Goal: Task Accomplishment & Management: Manage account settings

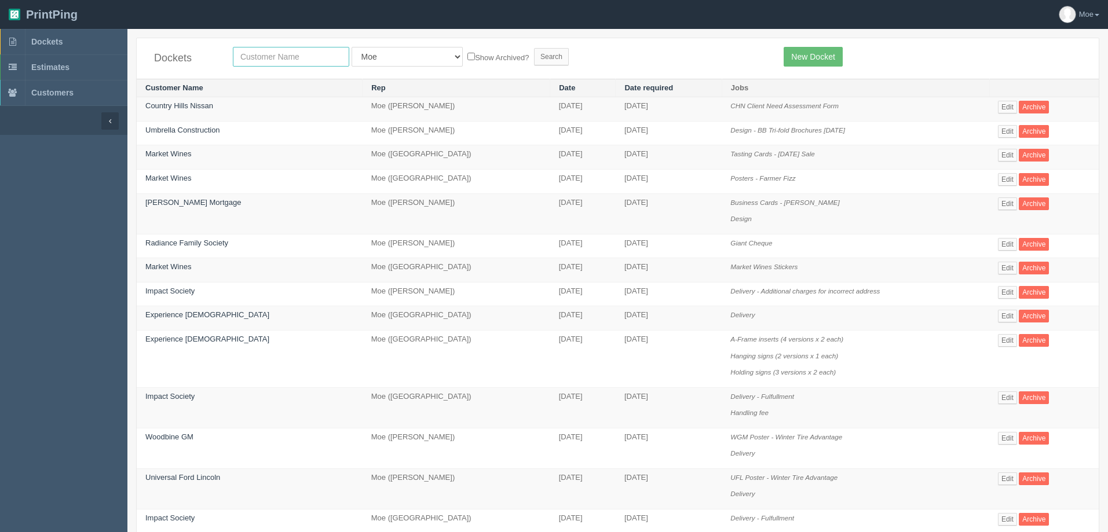
click at [278, 56] on input "text" at bounding box center [291, 57] width 116 height 20
type input "impact"
click at [534, 48] on input "Search" at bounding box center [551, 56] width 35 height 17
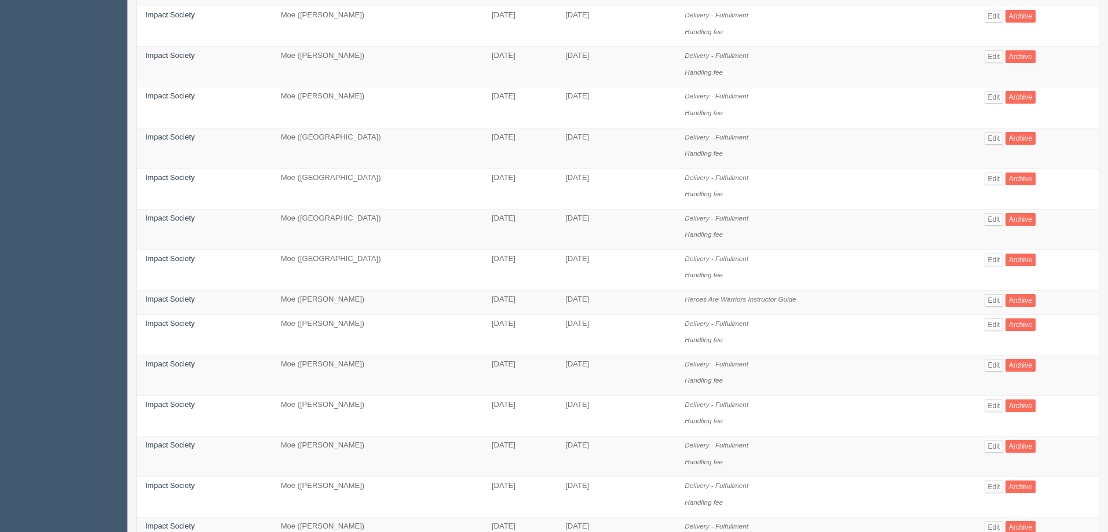
scroll to position [621, 0]
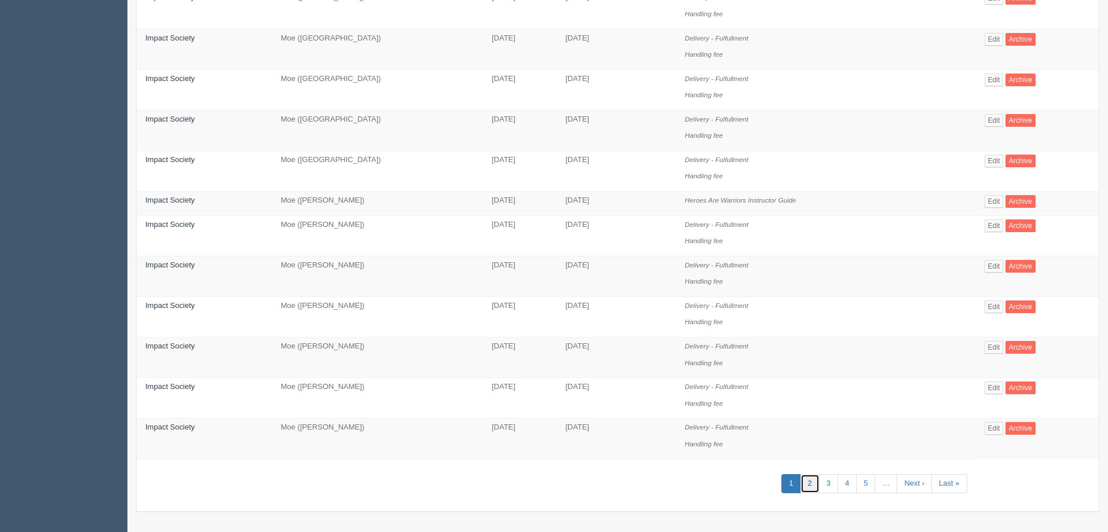
click at [816, 486] on link "2" at bounding box center [810, 484] width 19 height 19
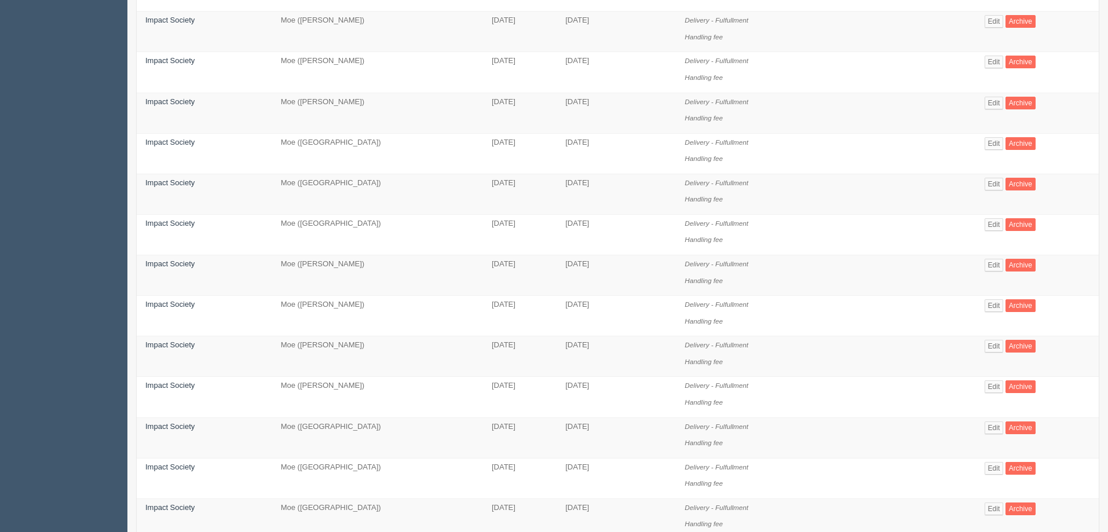
scroll to position [621, 0]
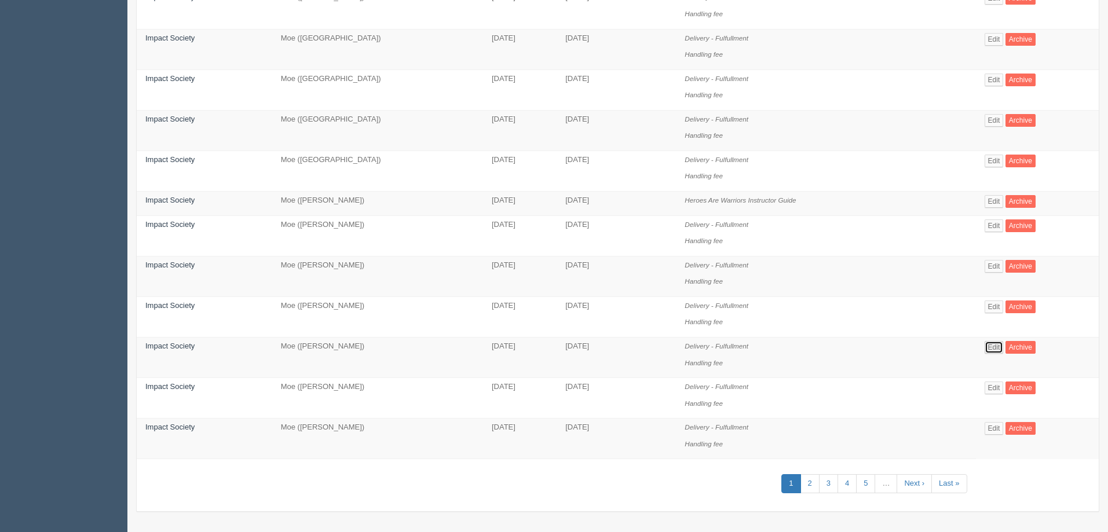
click at [992, 346] on link "Edit" at bounding box center [994, 347] width 19 height 13
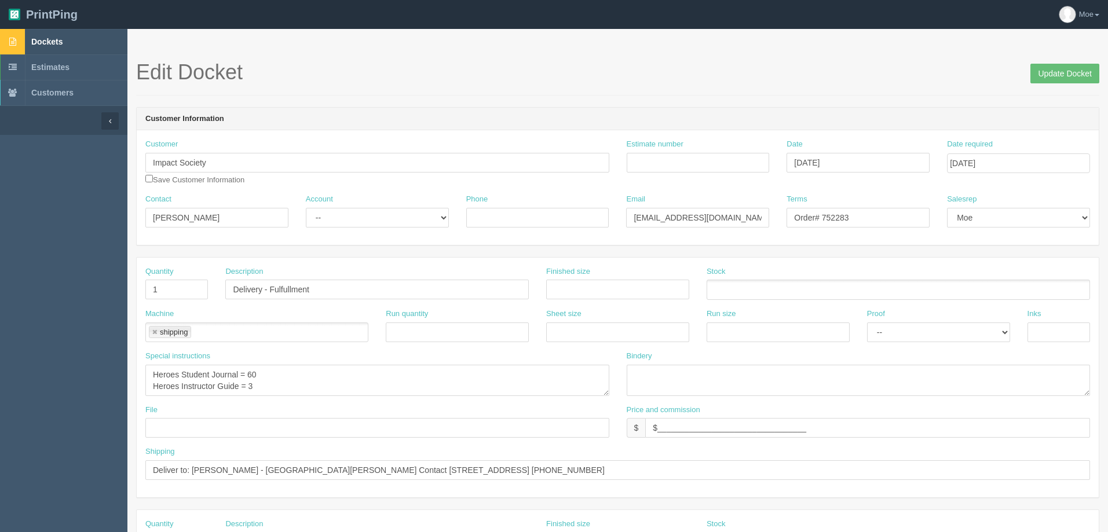
scroll to position [621, 0]
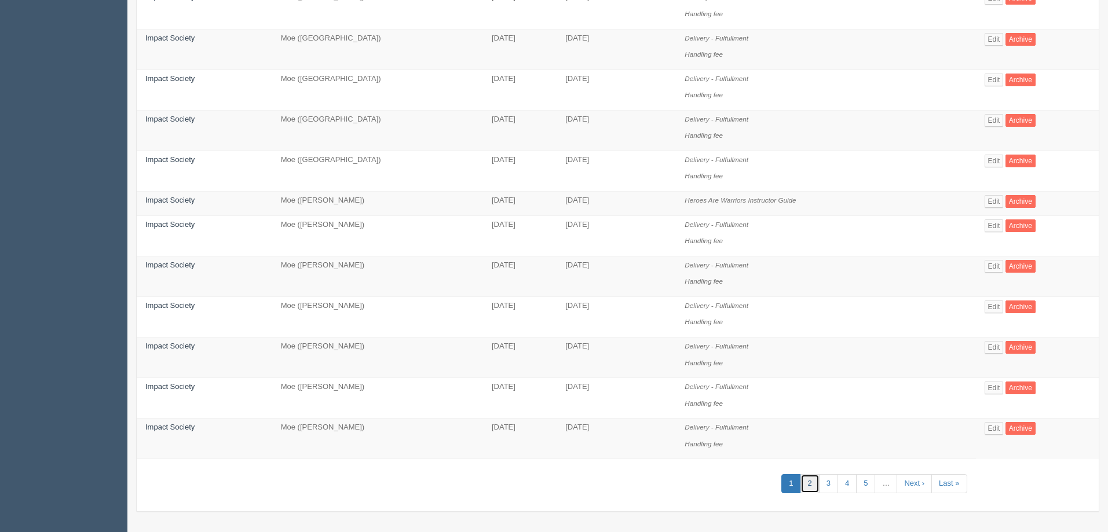
click at [813, 486] on link "2" at bounding box center [810, 484] width 19 height 19
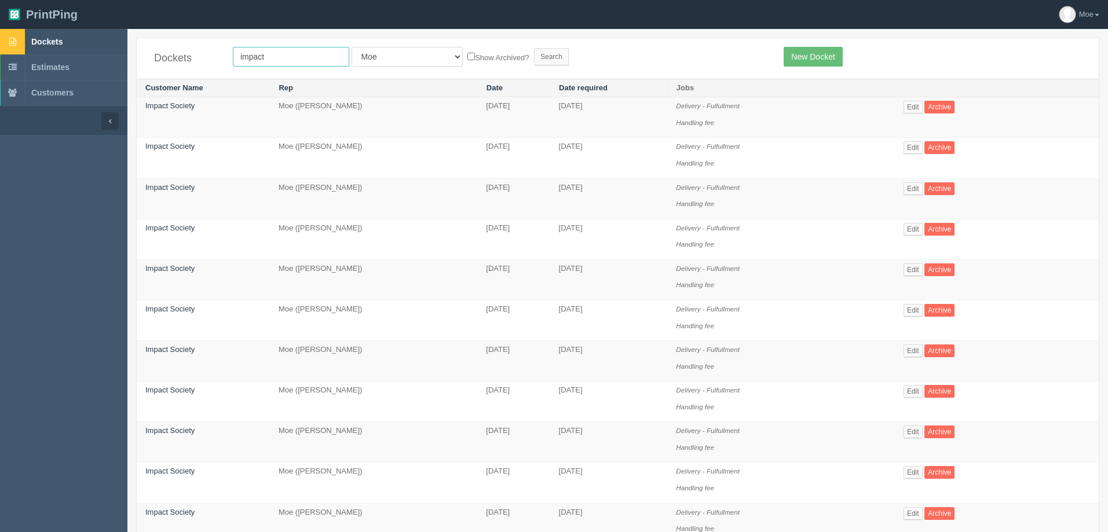
drag, startPoint x: 272, startPoint y: 52, endPoint x: 36, endPoint y: 53, distance: 236.4
type input "whl"
click at [534, 48] on input "Search" at bounding box center [551, 56] width 35 height 17
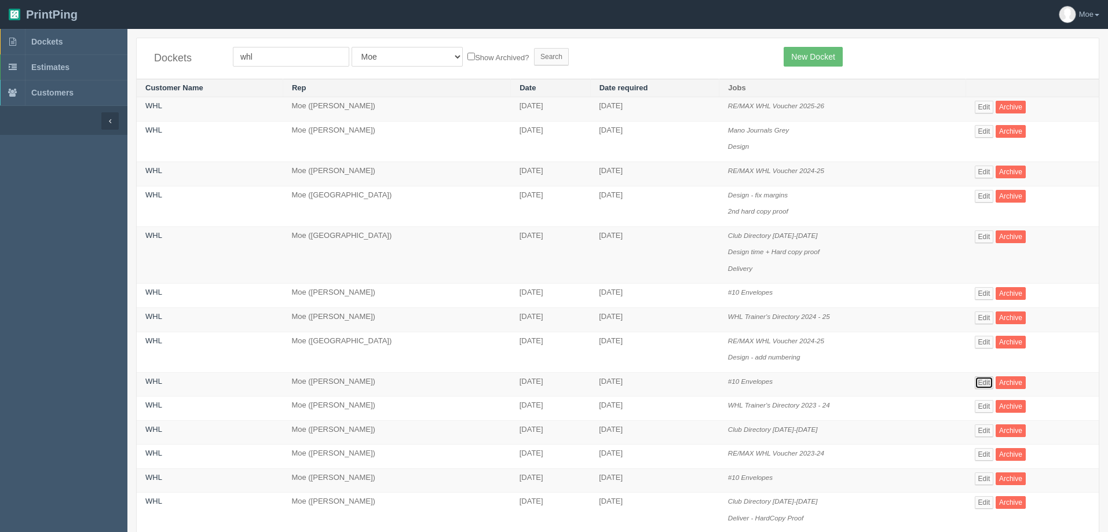
click at [991, 384] on link "Edit" at bounding box center [984, 383] width 19 height 13
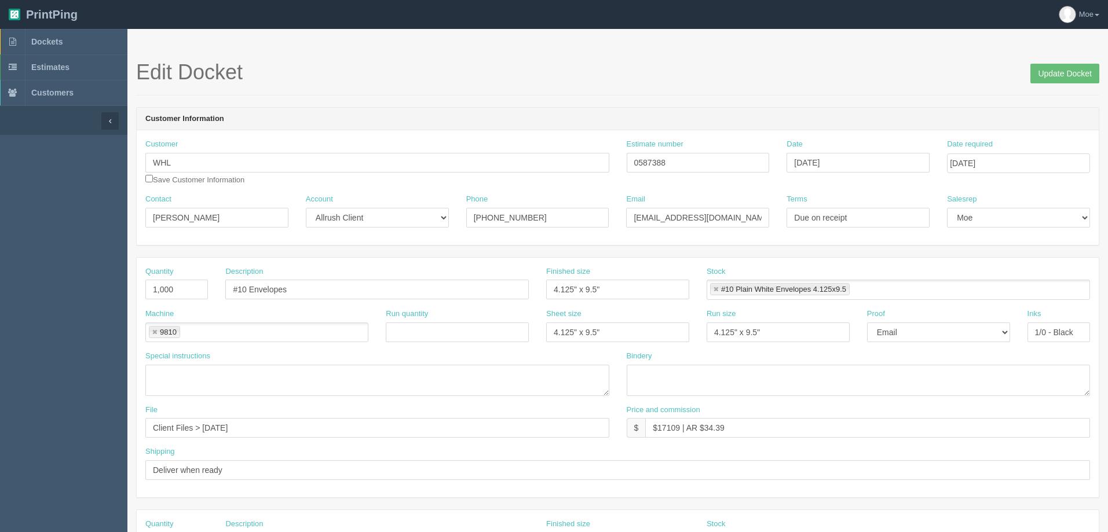
click at [60, 42] on span "Dockets" at bounding box center [46, 41] width 31 height 9
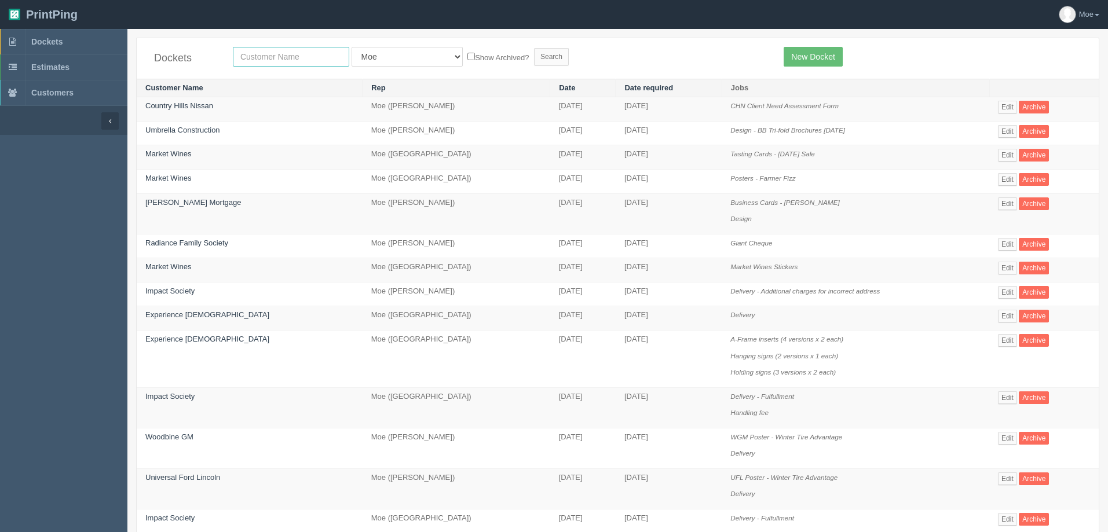
click at [292, 59] on input "text" at bounding box center [291, 57] width 116 height 20
type input "impack"
click at [534, 53] on input "Search" at bounding box center [551, 56] width 35 height 17
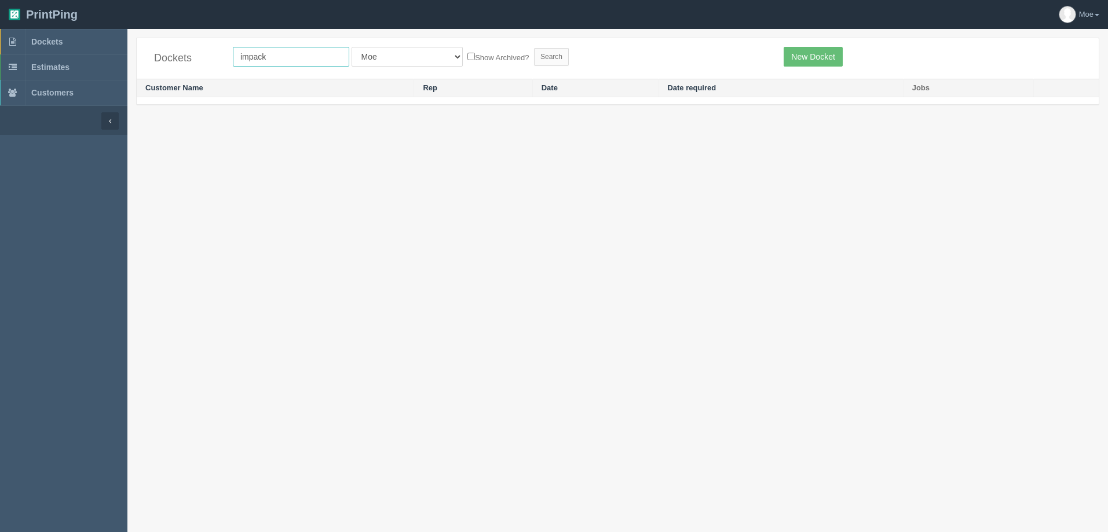
click at [279, 59] on input "impack" at bounding box center [291, 57] width 116 height 20
type input "impact"
click at [534, 48] on input "Search" at bounding box center [551, 56] width 35 height 17
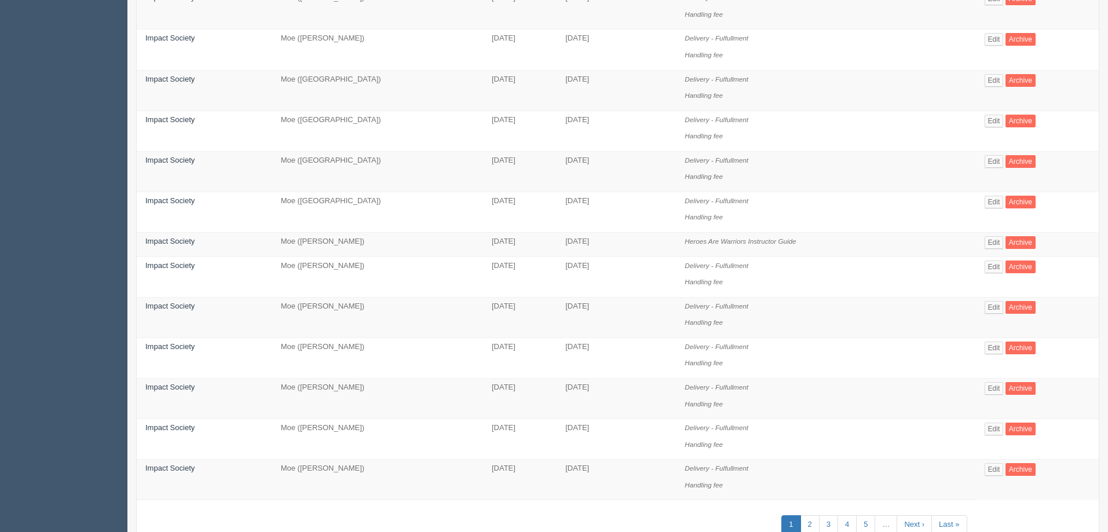
scroll to position [621, 0]
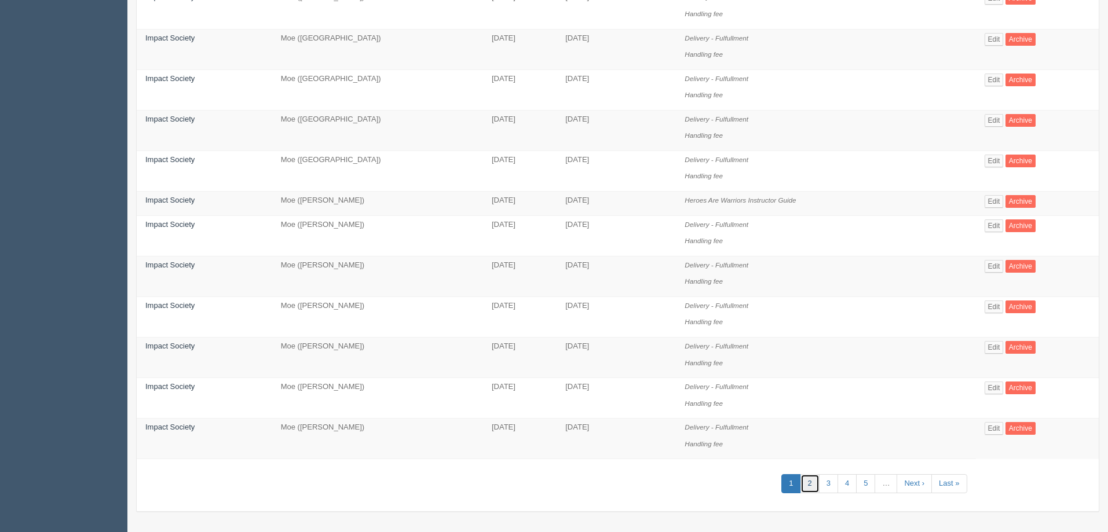
click at [810, 481] on link "2" at bounding box center [810, 484] width 19 height 19
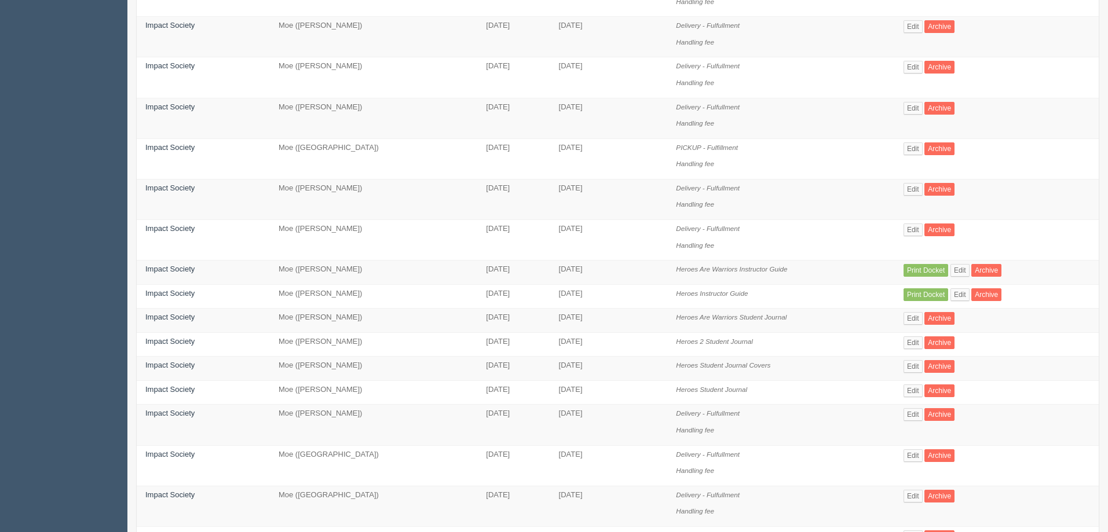
scroll to position [554, 0]
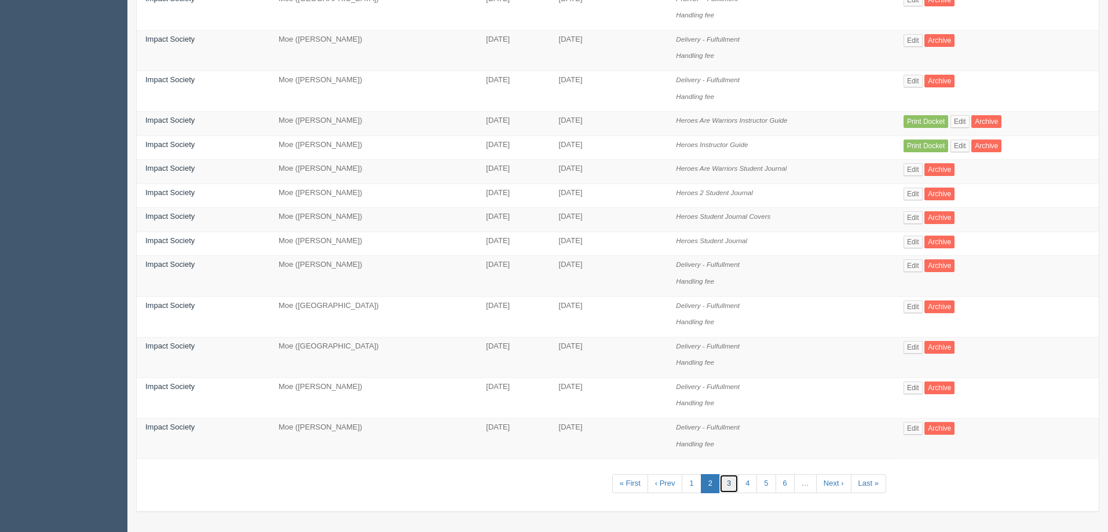
click at [732, 485] on link "3" at bounding box center [729, 484] width 19 height 19
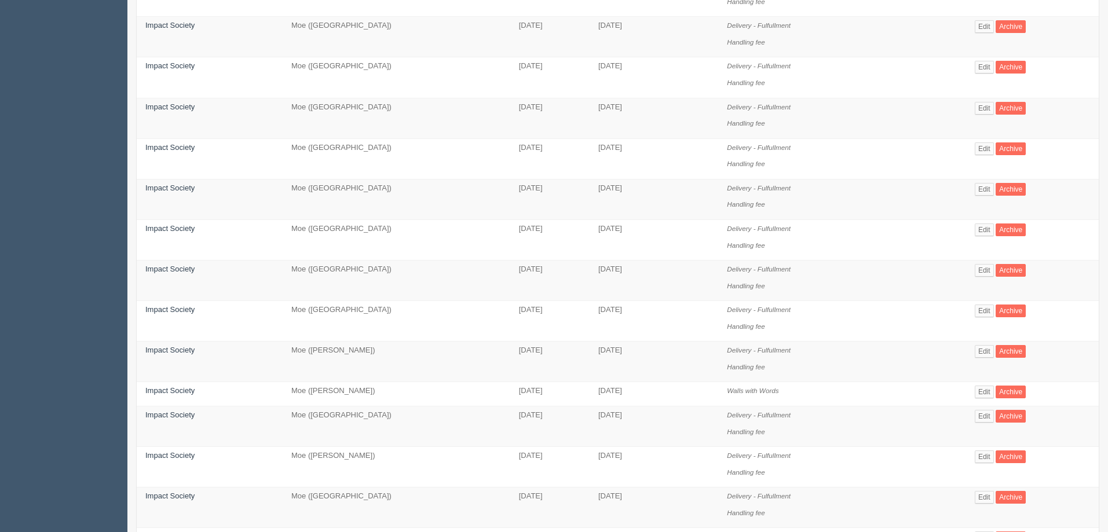
scroll to position [463, 0]
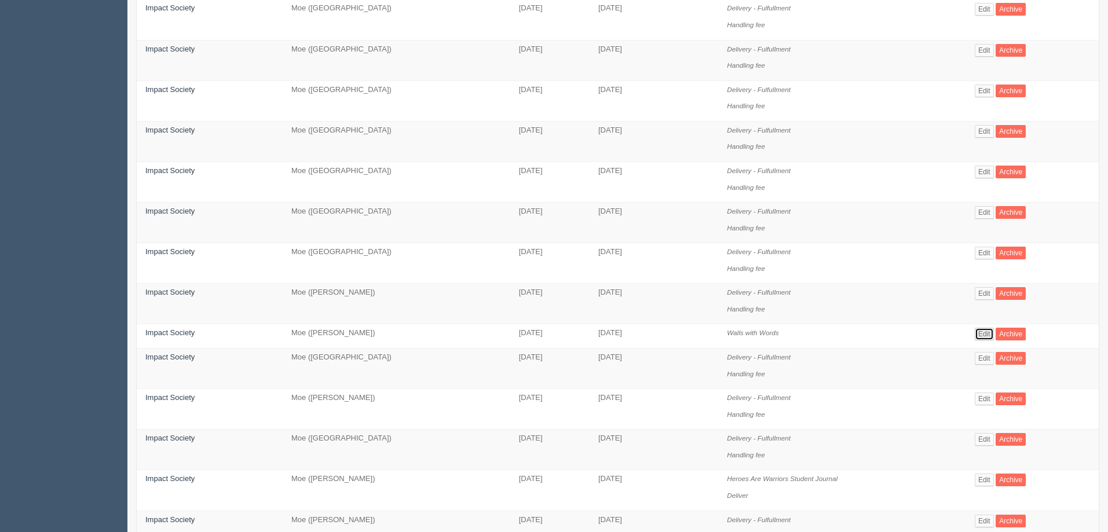
click at [983, 334] on link "Edit" at bounding box center [984, 334] width 19 height 13
